Goal: Task Accomplishment & Management: Complete application form

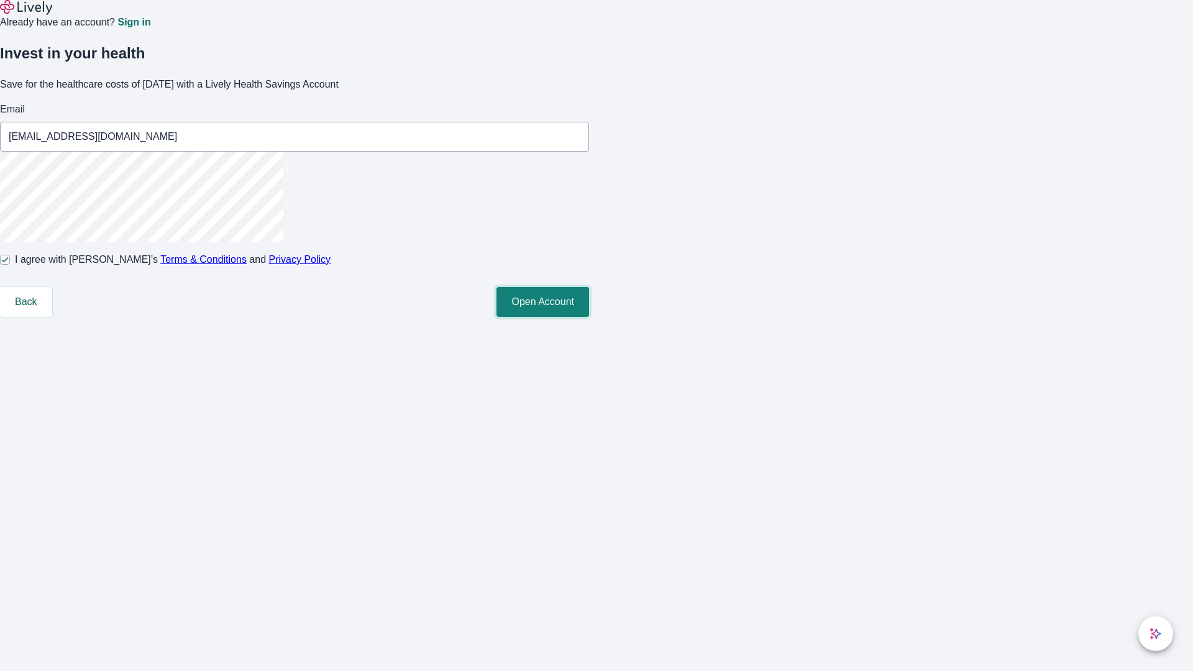
click at [589, 317] on button "Open Account" at bounding box center [543, 302] width 93 height 30
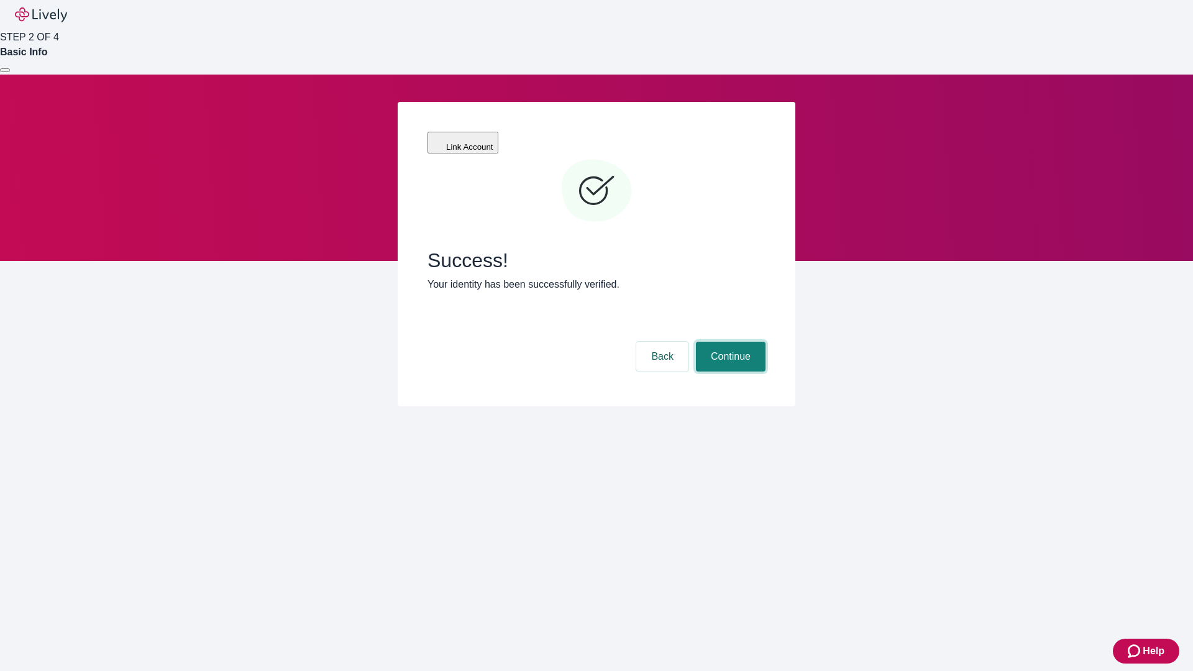
click at [729, 342] on button "Continue" at bounding box center [731, 357] width 70 height 30
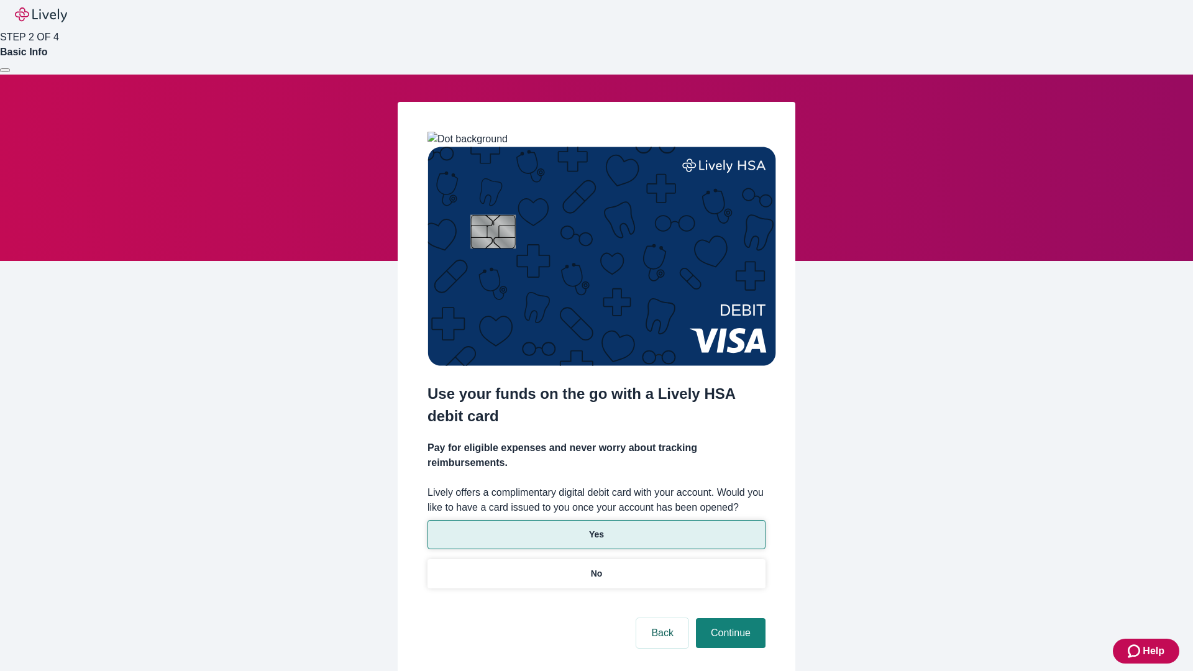
click at [596, 528] on p "Yes" at bounding box center [596, 534] width 15 height 13
click at [729, 618] on button "Continue" at bounding box center [731, 633] width 70 height 30
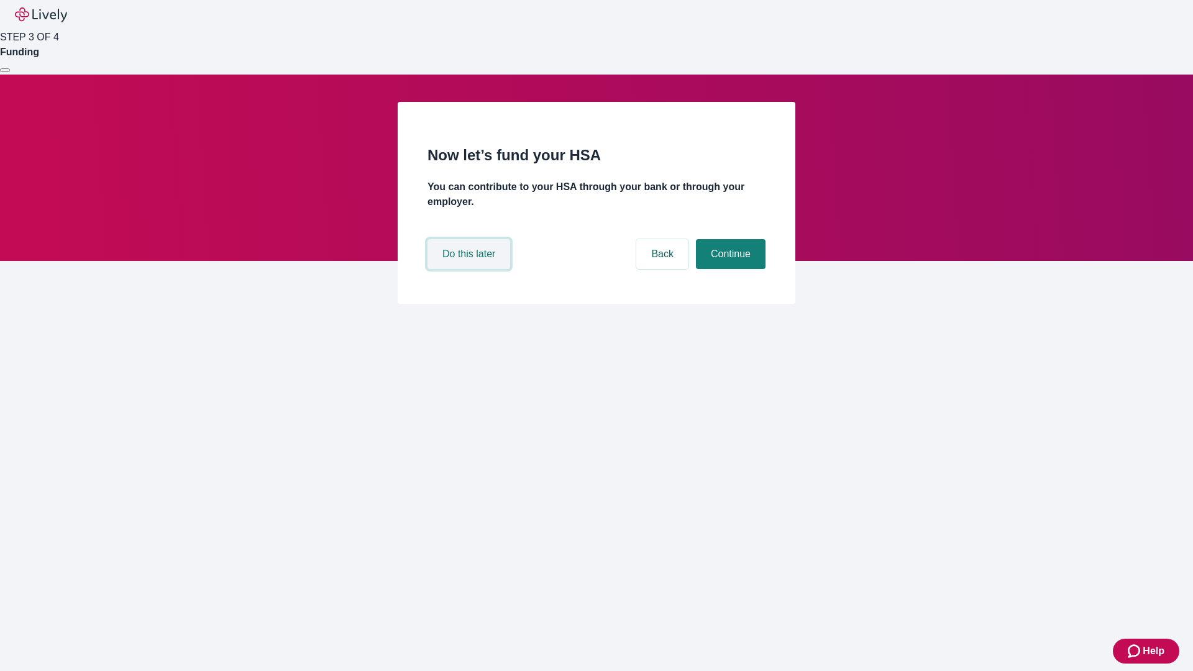
click at [471, 269] on button "Do this later" at bounding box center [469, 254] width 83 height 30
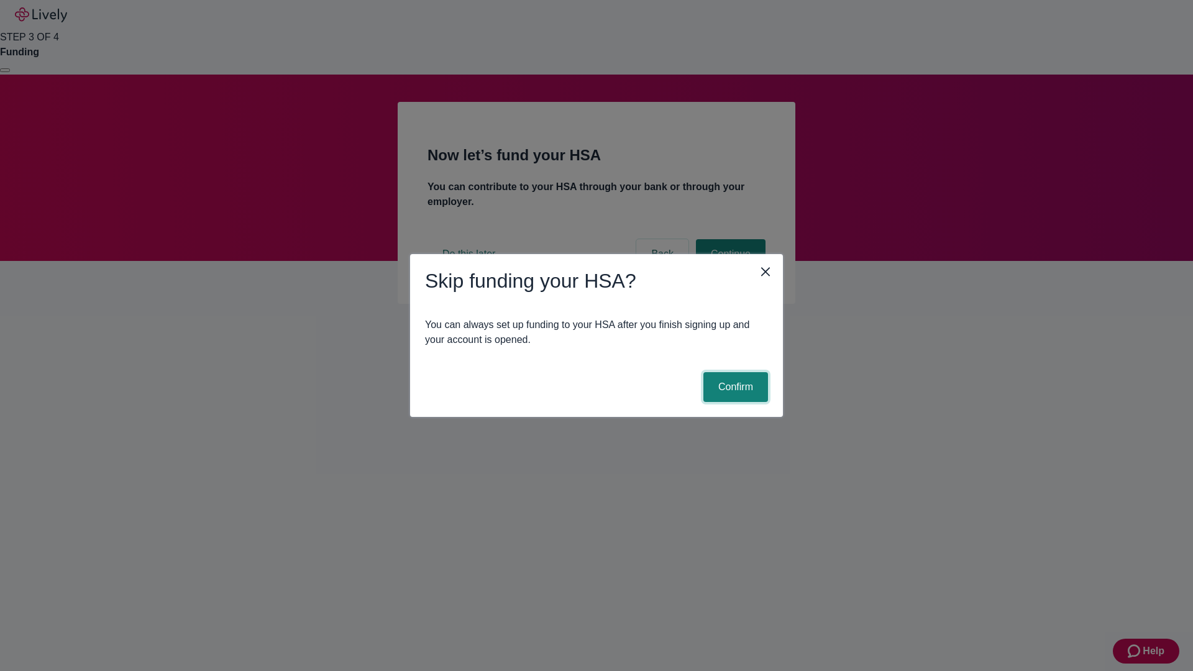
click at [734, 387] on button "Confirm" at bounding box center [736, 387] width 65 height 30
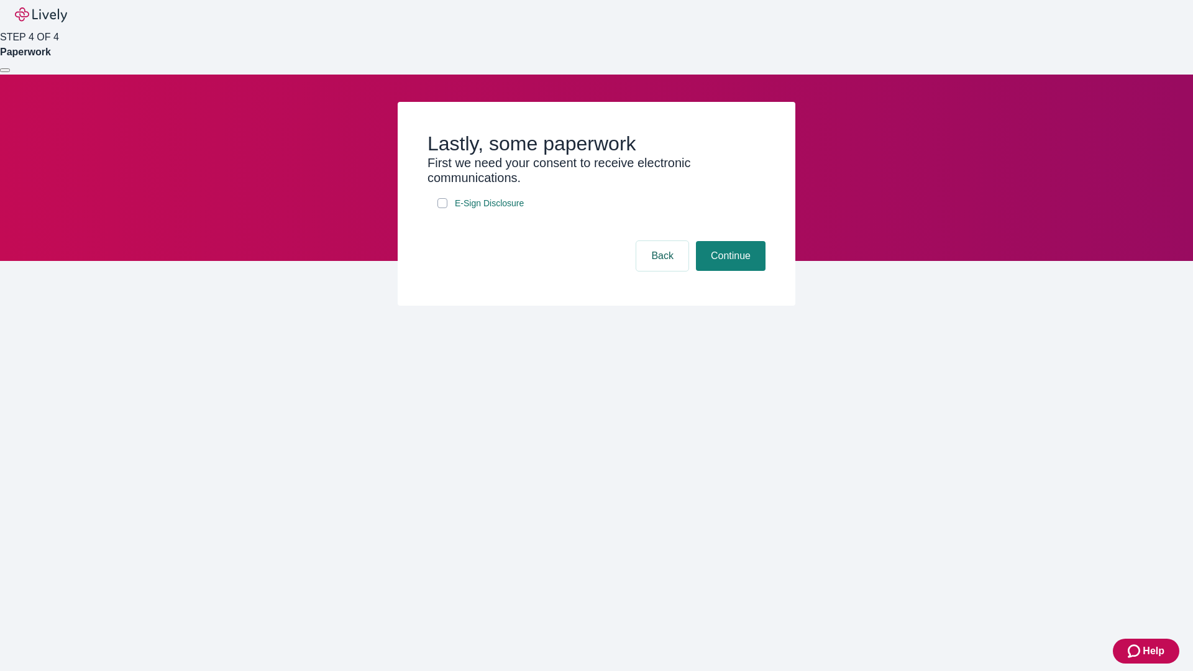
click at [443, 208] on input "E-Sign Disclosure" at bounding box center [443, 203] width 10 height 10
checkbox input "true"
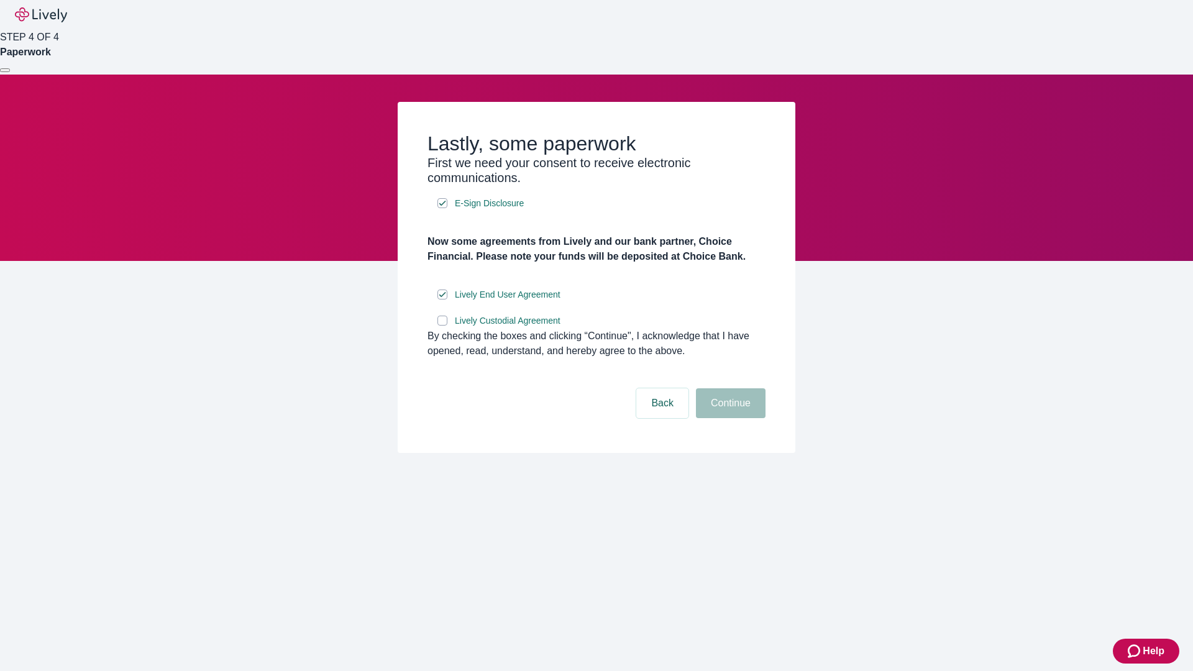
click at [443, 326] on input "Lively Custodial Agreement" at bounding box center [443, 321] width 10 height 10
checkbox input "true"
click at [729, 418] on button "Continue" at bounding box center [731, 403] width 70 height 30
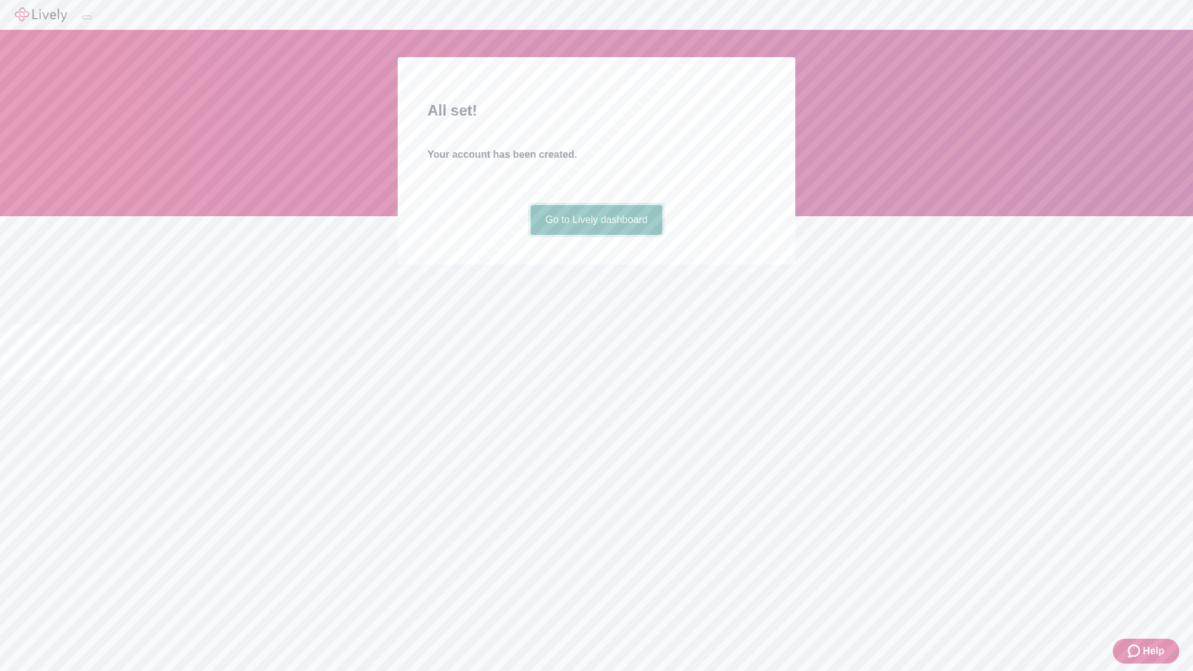
click at [596, 235] on link "Go to Lively dashboard" at bounding box center [597, 220] width 132 height 30
